Goal: Information Seeking & Learning: Learn about a topic

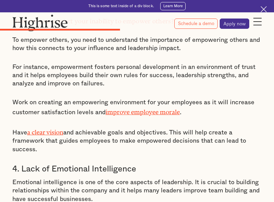
scroll to position [2026, 0]
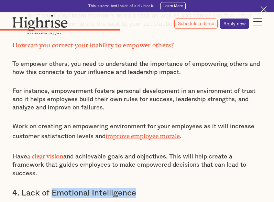
drag, startPoint x: 53, startPoint y: 121, endPoint x: 140, endPoint y: 115, distance: 87.8
copy h3 "Emotional Intelligence"
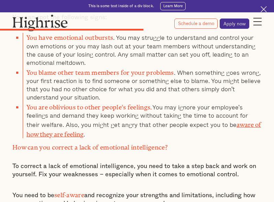
scroll to position [2369, 0]
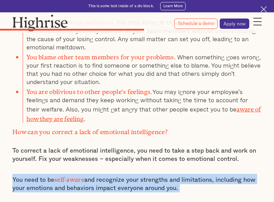
drag, startPoint x: 13, startPoint y: 95, endPoint x: 264, endPoint y: 176, distance: 263.7
copy div "You need to be self-aware and recognize your strengths and limitations, includi…"
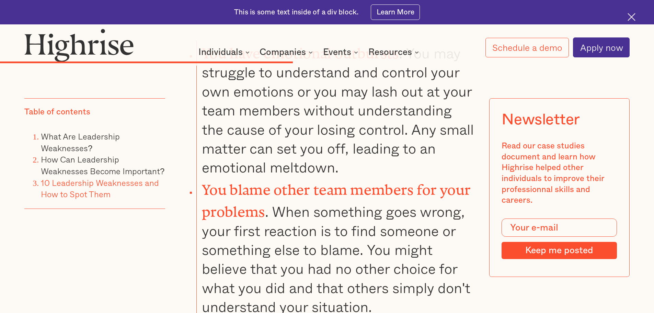
scroll to position [5322, 0]
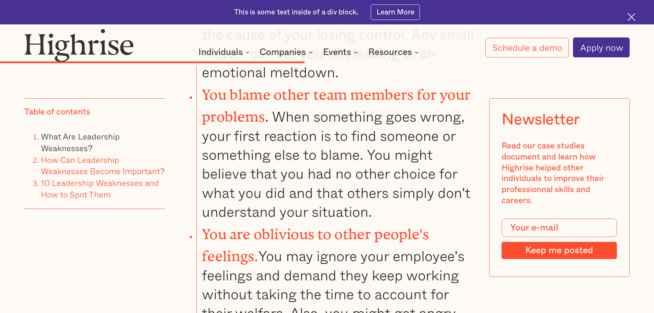
click at [87, 162] on link "How Can Leadership Weaknesses Become Important?" at bounding box center [103, 165] width 124 height 24
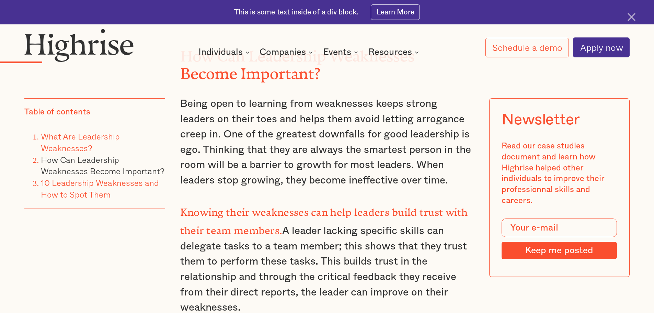
click at [102, 139] on link "What Are Leadership Weaknesses?" at bounding box center [80, 142] width 79 height 24
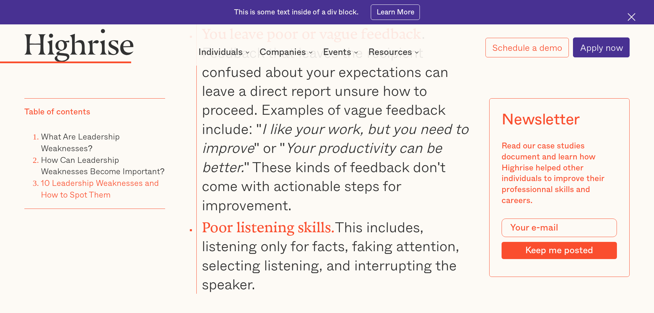
scroll to position [2751, 0]
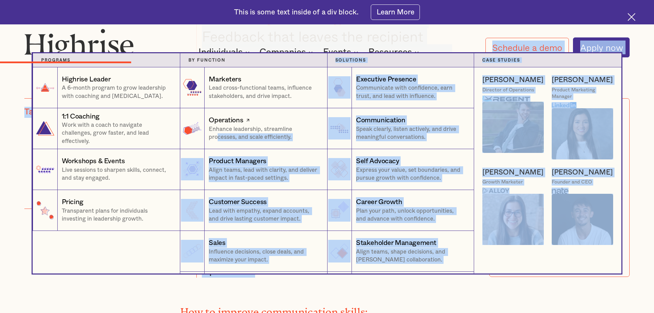
drag, startPoint x: 264, startPoint y: 223, endPoint x: 217, endPoint y: 143, distance: 92.7
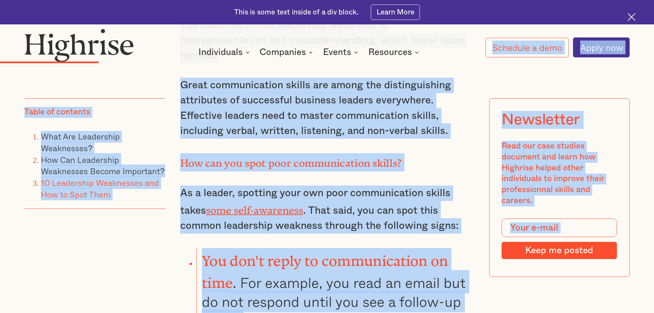
scroll to position [2236, 0]
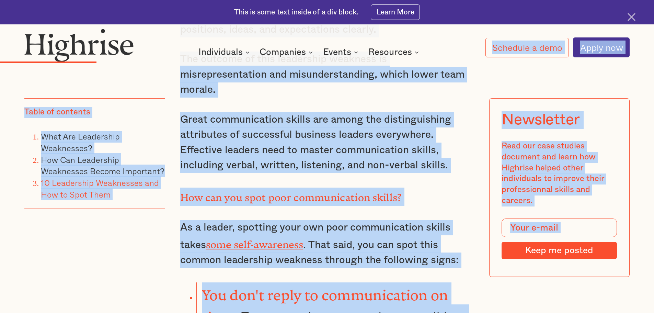
click at [204, 202] on p "As a leader, spotting your own poor communication skills takes some self-awaren…" at bounding box center [327, 244] width 294 height 48
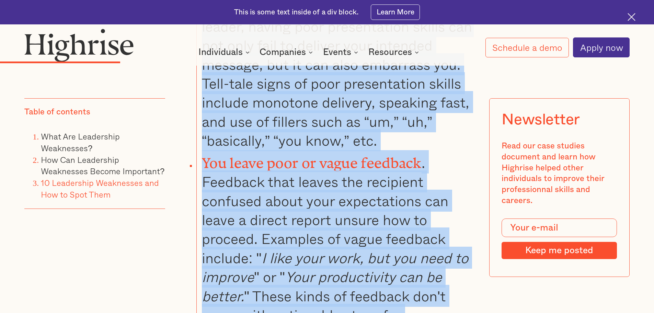
scroll to position [2682, 0]
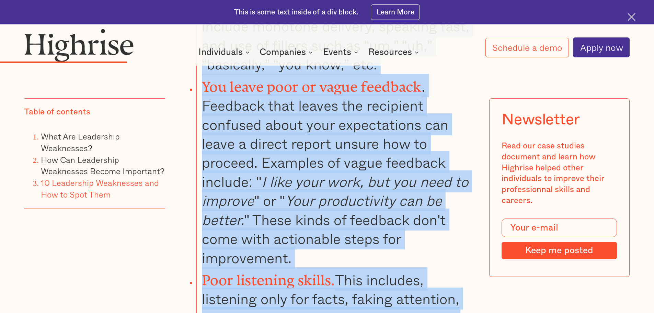
drag, startPoint x: 204, startPoint y: 252, endPoint x: 281, endPoint y: 287, distance: 84.2
click at [273, 202] on ul "You don't reply to communication on time . For example, you read an email but d…" at bounding box center [321, 91] width 306 height 510
copy ul "You don't reply to communication on time . For example, you read an email but d…"
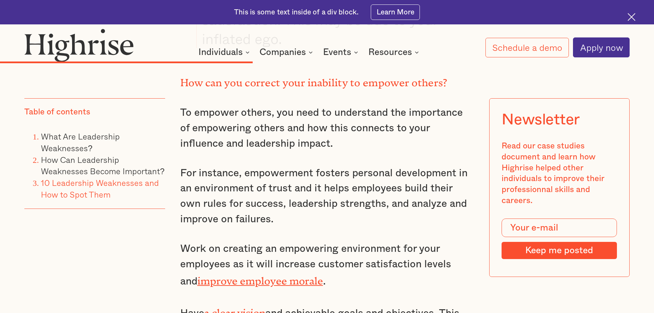
scroll to position [4537, 0]
